Goal: Check status: Verify the current state of an ongoing process or item

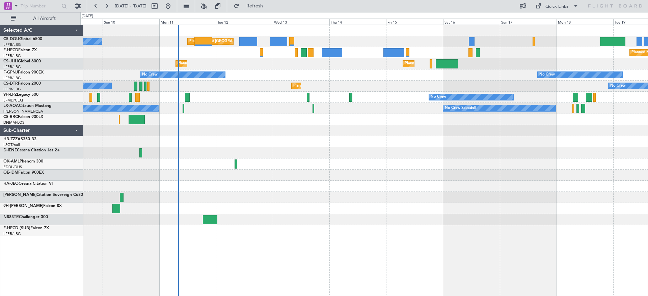
click at [224, 199] on div at bounding box center [363, 197] width 567 height 11
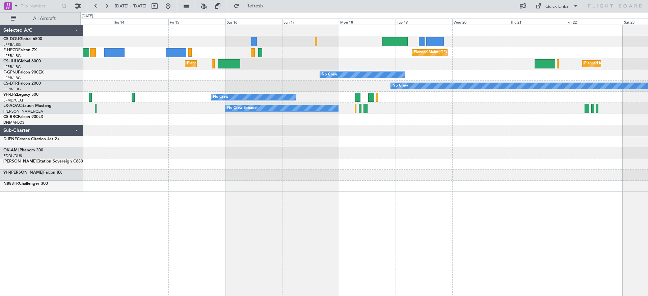
click at [195, 177] on div "Planned Maint [GEOGRAPHIC_DATA] ([GEOGRAPHIC_DATA]) Planned Maint [GEOGRAPHIC_D…" at bounding box center [363, 108] width 567 height 167
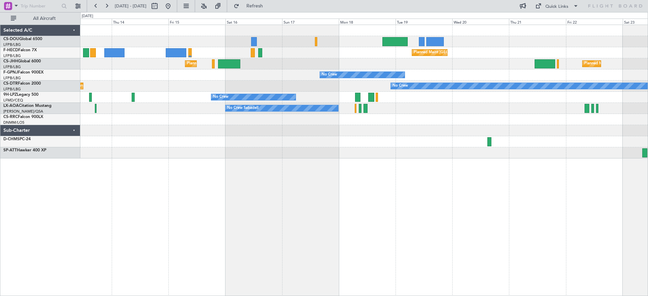
click at [278, 149] on div at bounding box center [363, 152] width 567 height 11
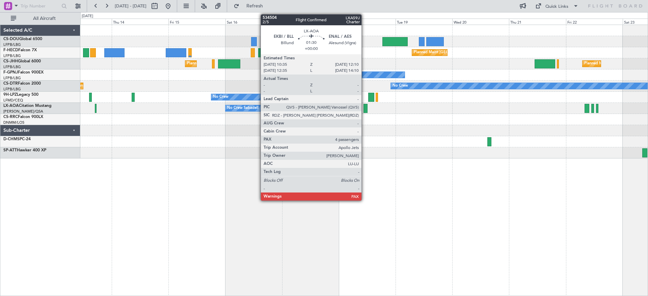
click at [207, 131] on div "Planned Maint [GEOGRAPHIC_DATA] ([GEOGRAPHIC_DATA]) Planned Maint [GEOGRAPHIC_D…" at bounding box center [363, 92] width 567 height 134
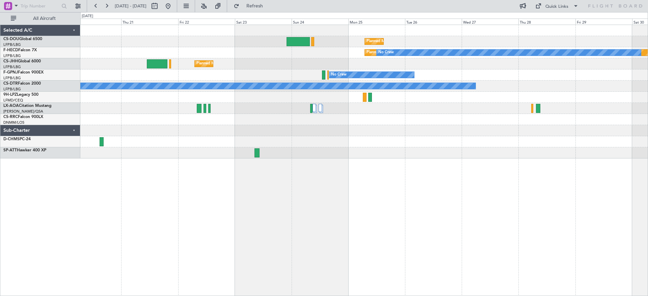
click at [168, 141] on div "Planned Maint [GEOGRAPHIC_DATA] ([GEOGRAPHIC_DATA]) Planned Maint [GEOGRAPHIC_D…" at bounding box center [363, 92] width 567 height 134
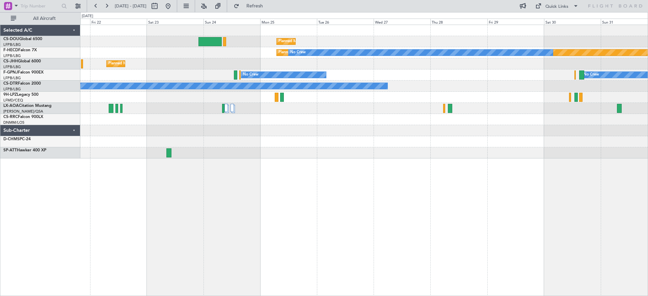
click at [385, 107] on div "Planned Maint [GEOGRAPHIC_DATA] ([GEOGRAPHIC_DATA]) Planned Maint [GEOGRAPHIC_D…" at bounding box center [363, 92] width 567 height 134
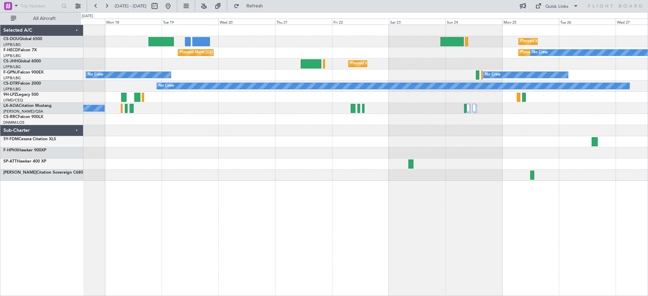
click at [433, 70] on div "Planned Maint [GEOGRAPHIC_DATA] ([GEOGRAPHIC_DATA]) Planned Maint [GEOGRAPHIC_D…" at bounding box center [363, 103] width 567 height 156
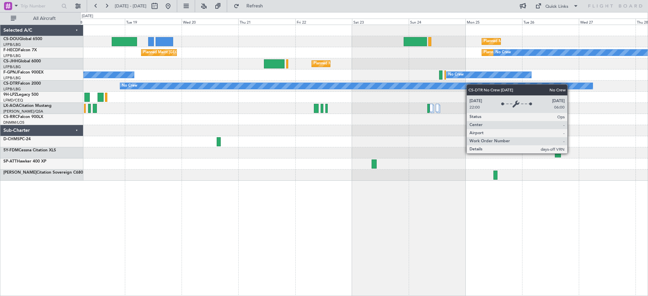
click at [285, 84] on div "Planned Maint [GEOGRAPHIC_DATA] ([GEOGRAPHIC_DATA]) Planned Maint [GEOGRAPHIC_D…" at bounding box center [363, 103] width 567 height 156
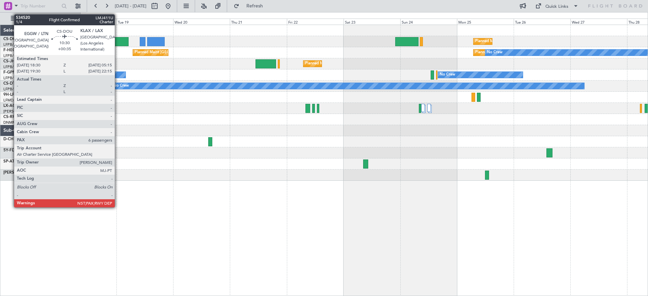
click at [118, 41] on div at bounding box center [116, 41] width 26 height 9
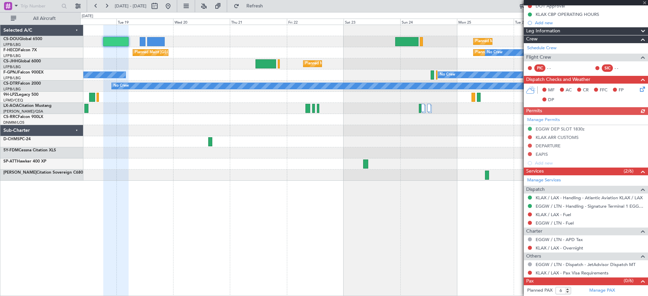
scroll to position [123, 0]
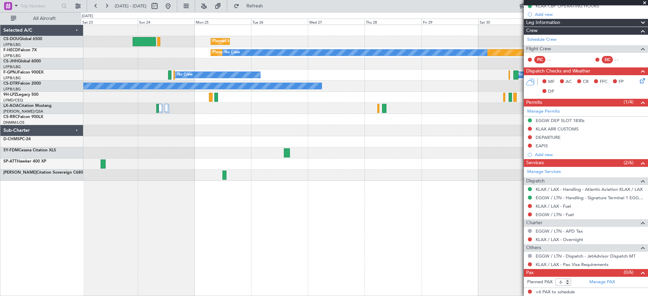
click at [176, 163] on div "Planned Maint [GEOGRAPHIC_DATA] ([GEOGRAPHIC_DATA]) Planned Maint [GEOGRAPHIC_D…" at bounding box center [363, 103] width 567 height 156
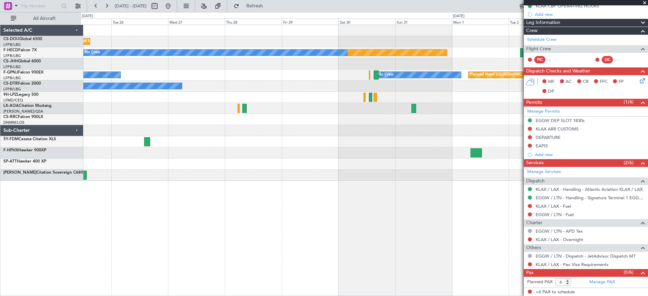
click at [193, 119] on div "Planned Maint [GEOGRAPHIC_DATA] ([GEOGRAPHIC_DATA]) Planned Maint [GEOGRAPHIC_D…" at bounding box center [363, 103] width 567 height 156
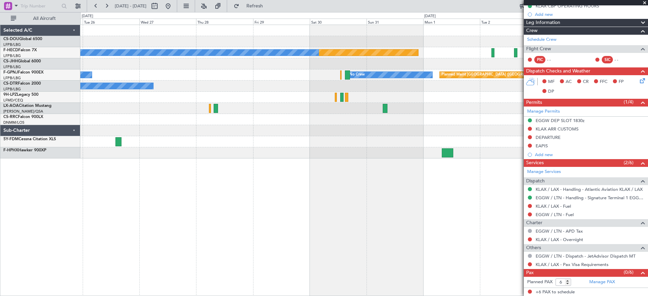
click at [476, 119] on div at bounding box center [363, 119] width 567 height 11
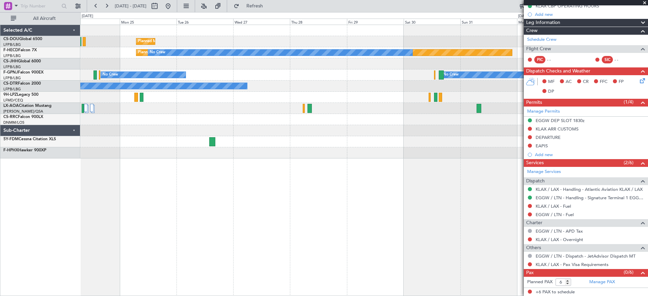
click at [279, 119] on div "Planned Maint [GEOGRAPHIC_DATA] ([GEOGRAPHIC_DATA]) Planned Maint [GEOGRAPHIC_D…" at bounding box center [363, 92] width 567 height 134
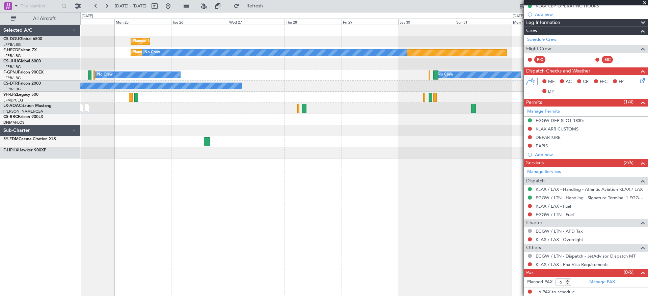
click at [243, 41] on div "Planned Maint [GEOGRAPHIC_DATA] ([GEOGRAPHIC_DATA])" at bounding box center [363, 41] width 567 height 11
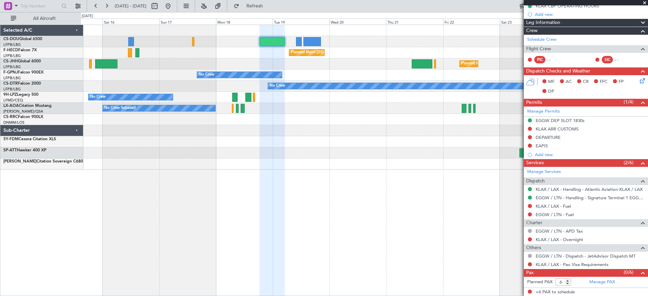
click at [576, 136] on fb-app "[DATE] - [DATE] Refresh Quick Links All Aircraft Planned Maint [GEOGRAPHIC_DATA…" at bounding box center [324, 150] width 648 height 291
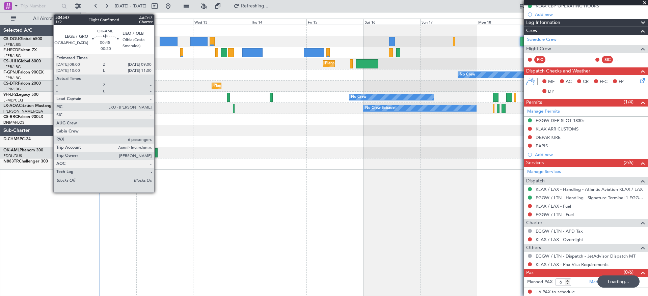
click at [157, 152] on div at bounding box center [156, 152] width 3 height 9
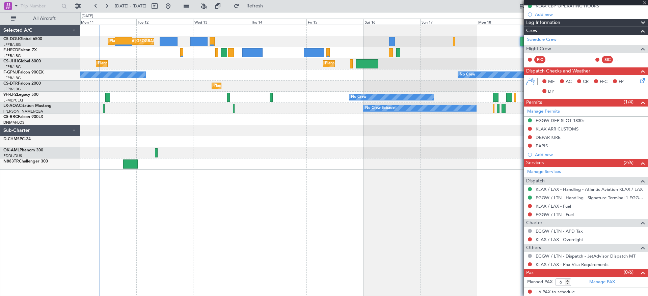
type input "-00:20"
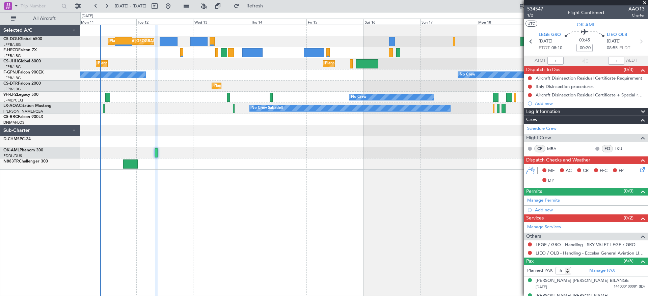
click at [49, 278] on div "Selected A/C CS-DOU Global 6500 LFPB/LBG Paris ([GEOGRAPHIC_DATA]) F-HECD Falco…" at bounding box center [40, 161] width 80 height 272
